Goal: Task Accomplishment & Management: Use online tool/utility

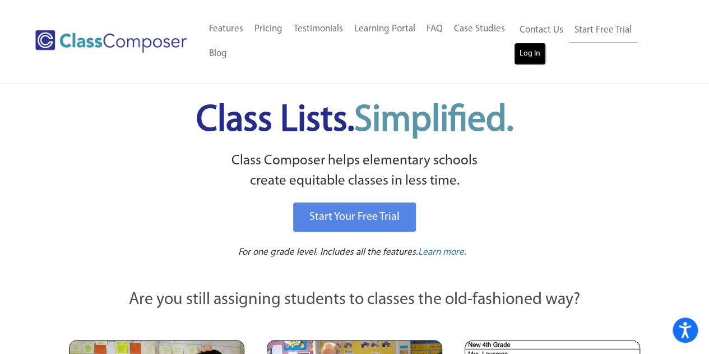
click at [525, 57] on link "Log In" at bounding box center [530, 54] width 32 height 22
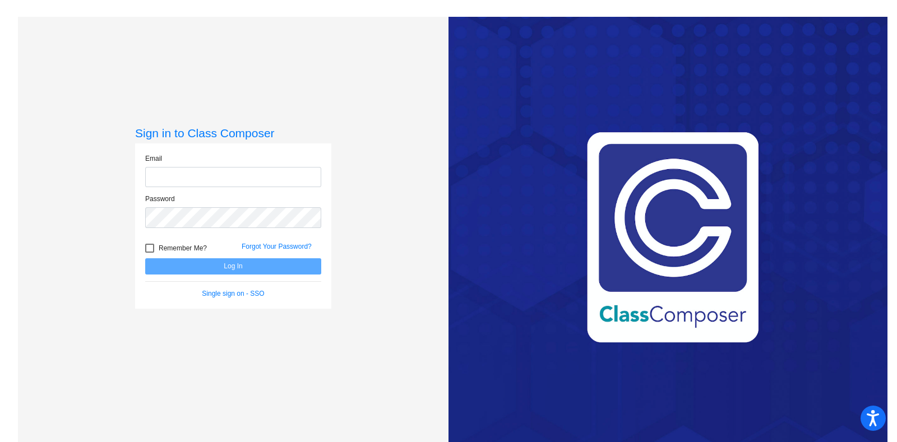
type input "[PERSON_NAME][EMAIL_ADDRESS][PERSON_NAME][DOMAIN_NAME]"
click at [238, 267] on button "Log In" at bounding box center [233, 267] width 176 height 16
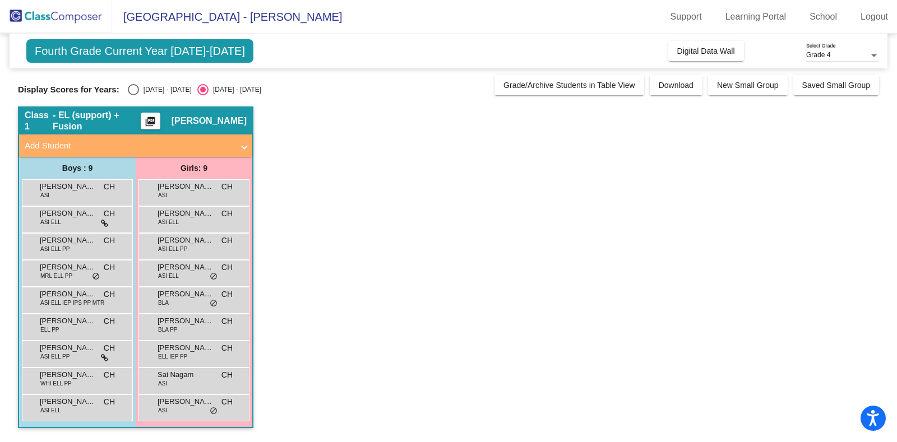
click at [135, 89] on div "Select an option" at bounding box center [133, 89] width 11 height 11
click at [133, 95] on input "2024 - 2025" at bounding box center [133, 95] width 1 height 1
radio input "true"
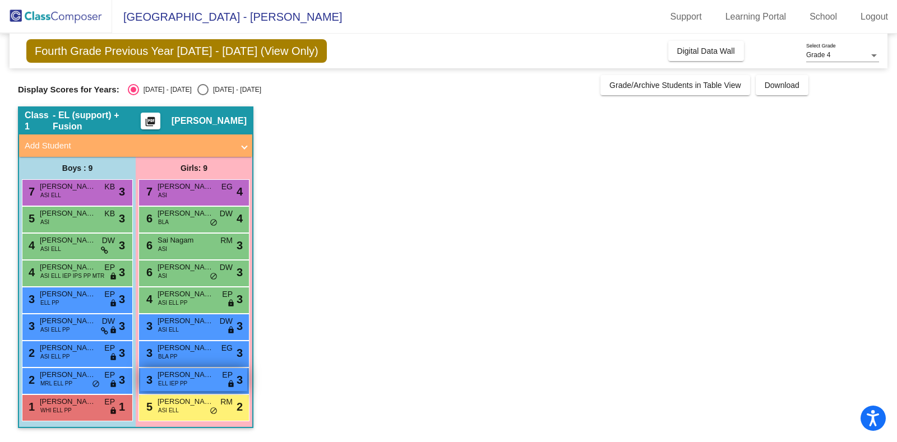
click at [187, 380] on span "ELL IEP PP" at bounding box center [172, 384] width 29 height 8
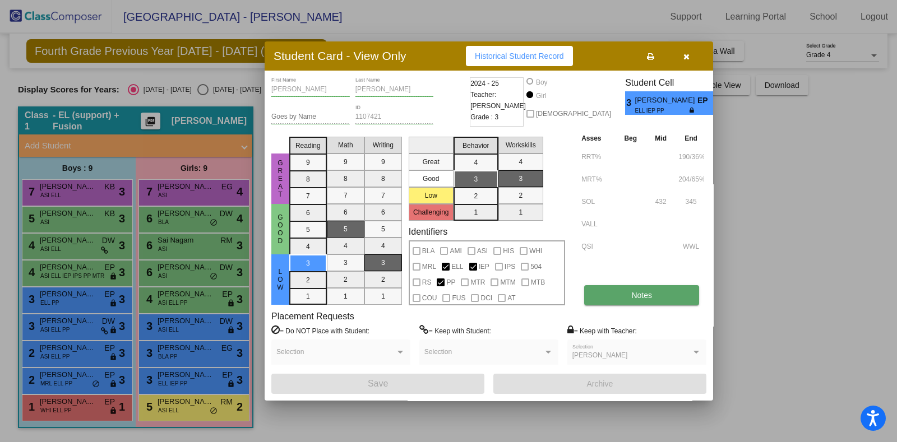
click at [675, 294] on button "Notes" at bounding box center [641, 295] width 115 height 20
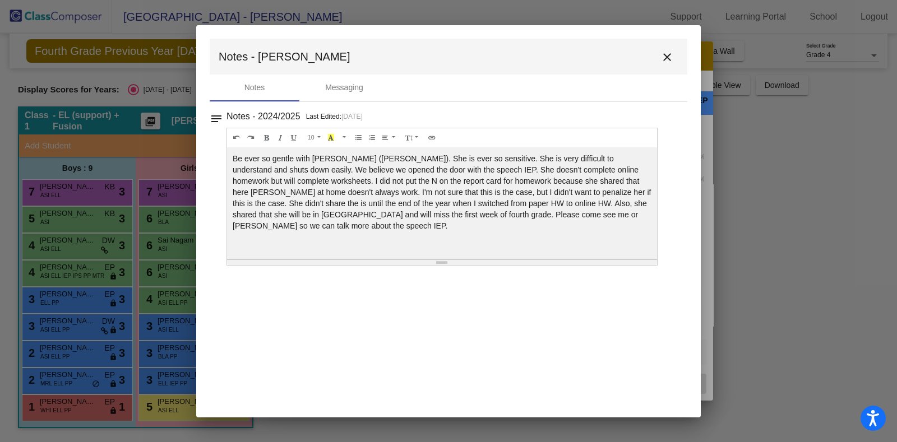
click at [666, 57] on mat-icon "close" at bounding box center [667, 56] width 13 height 13
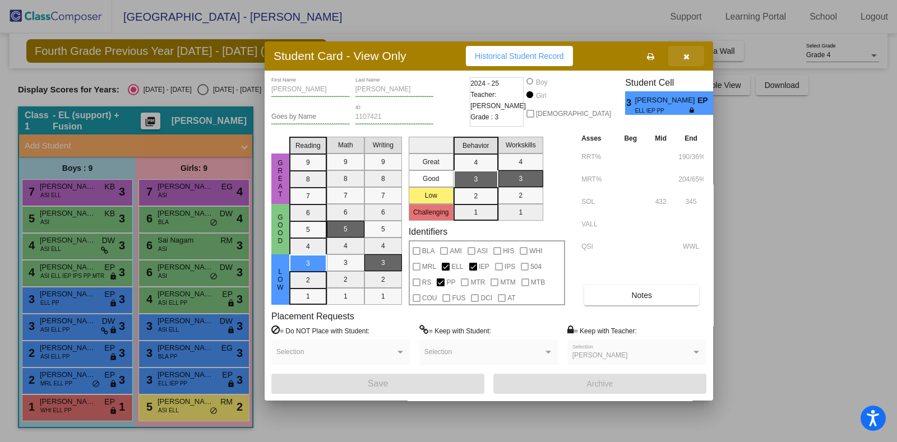
click at [679, 58] on button "button" at bounding box center [686, 56] width 36 height 20
